Goal: Task Accomplishment & Management: Manage account settings

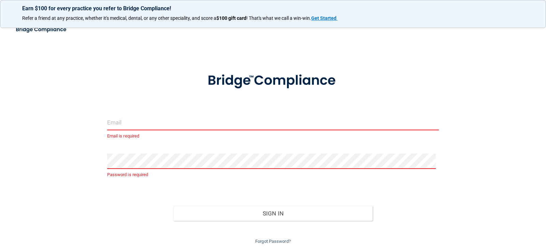
click at [151, 119] on input "email" at bounding box center [273, 122] width 332 height 15
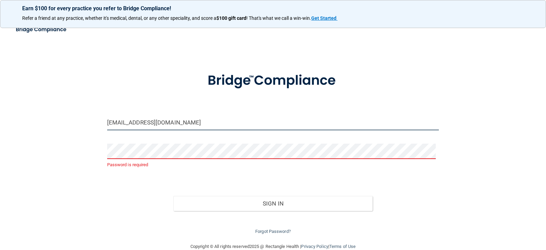
type input "[EMAIL_ADDRESS][DOMAIN_NAME]"
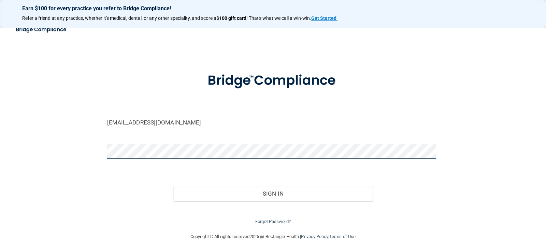
click at [173, 186] on button "Sign In" at bounding box center [272, 193] width 199 height 15
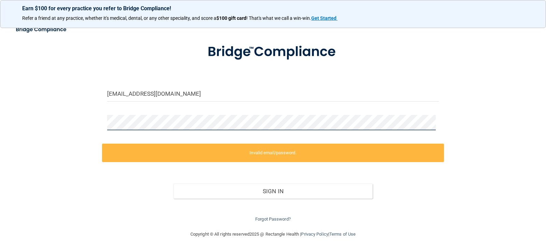
scroll to position [29, 0]
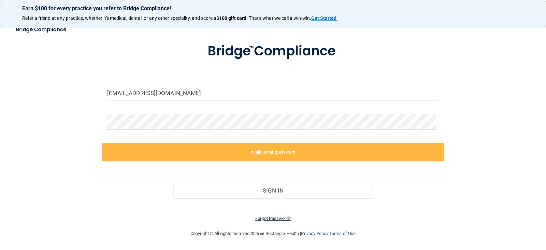
click at [278, 218] on link "Forgot Password?" at bounding box center [273, 217] width 36 height 5
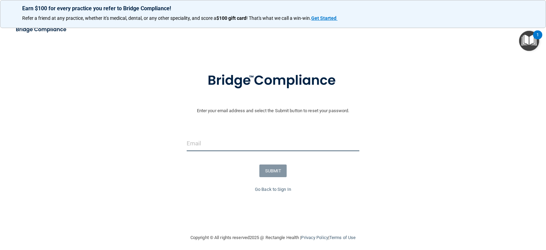
click at [209, 144] on input "email" at bounding box center [273, 143] width 173 height 15
type input "[EMAIL_ADDRESS][DOMAIN_NAME]"
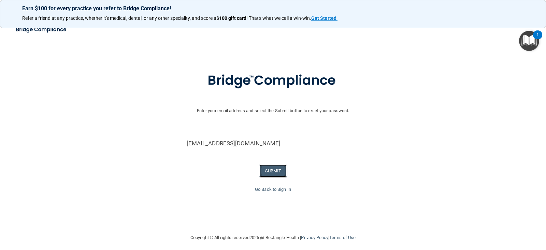
click at [264, 172] on button "SUBMIT" at bounding box center [274, 170] width 28 height 13
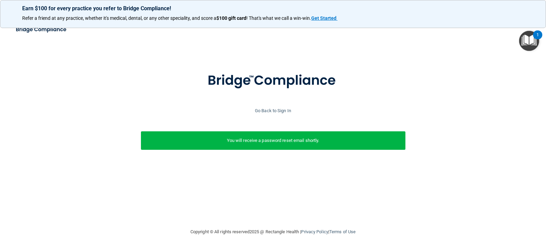
click at [289, 135] on div "You will receive a password reset email shortly." at bounding box center [273, 140] width 265 height 18
click at [279, 111] on link "Go Back to Sign In" at bounding box center [273, 110] width 36 height 5
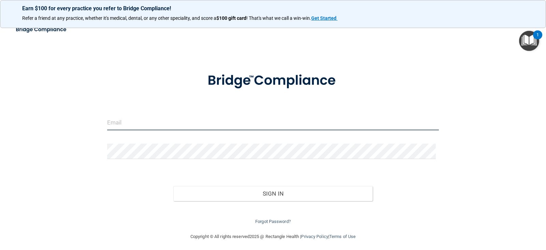
type input "[EMAIL_ADDRESS][DOMAIN_NAME]"
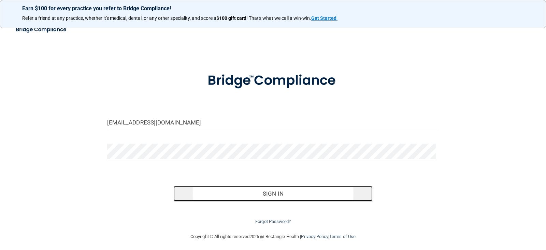
click at [271, 194] on button "Sign In" at bounding box center [272, 193] width 199 height 15
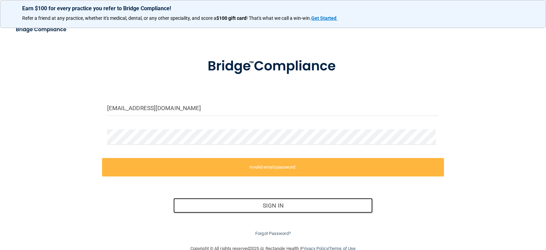
scroll to position [29, 0]
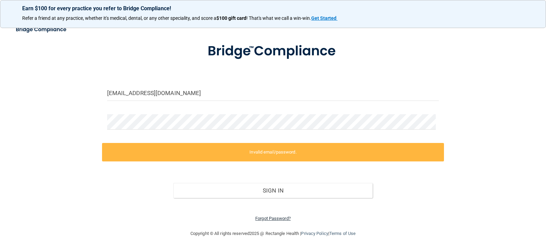
click at [270, 218] on link "Forgot Password?" at bounding box center [273, 217] width 36 height 5
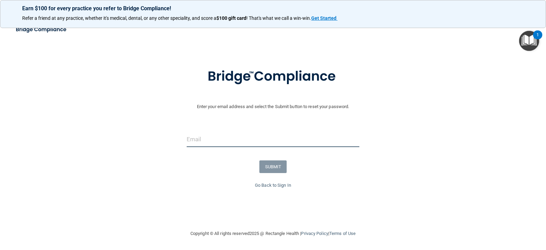
click at [238, 141] on input "email" at bounding box center [273, 138] width 173 height 15
type input "[EMAIL_ADDRESS][DOMAIN_NAME]"
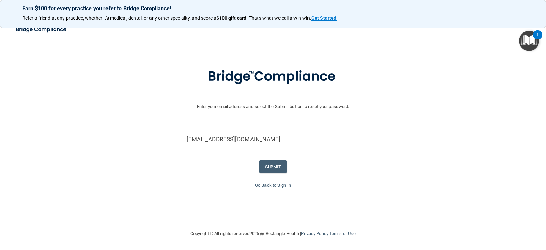
click at [320, 177] on form "Enter your email address and select the Submit button to reset your password. […" at bounding box center [273, 120] width 540 height 122
click at [277, 167] on button "SUBMIT" at bounding box center [274, 166] width 28 height 13
